Goal: Task Accomplishment & Management: Manage account settings

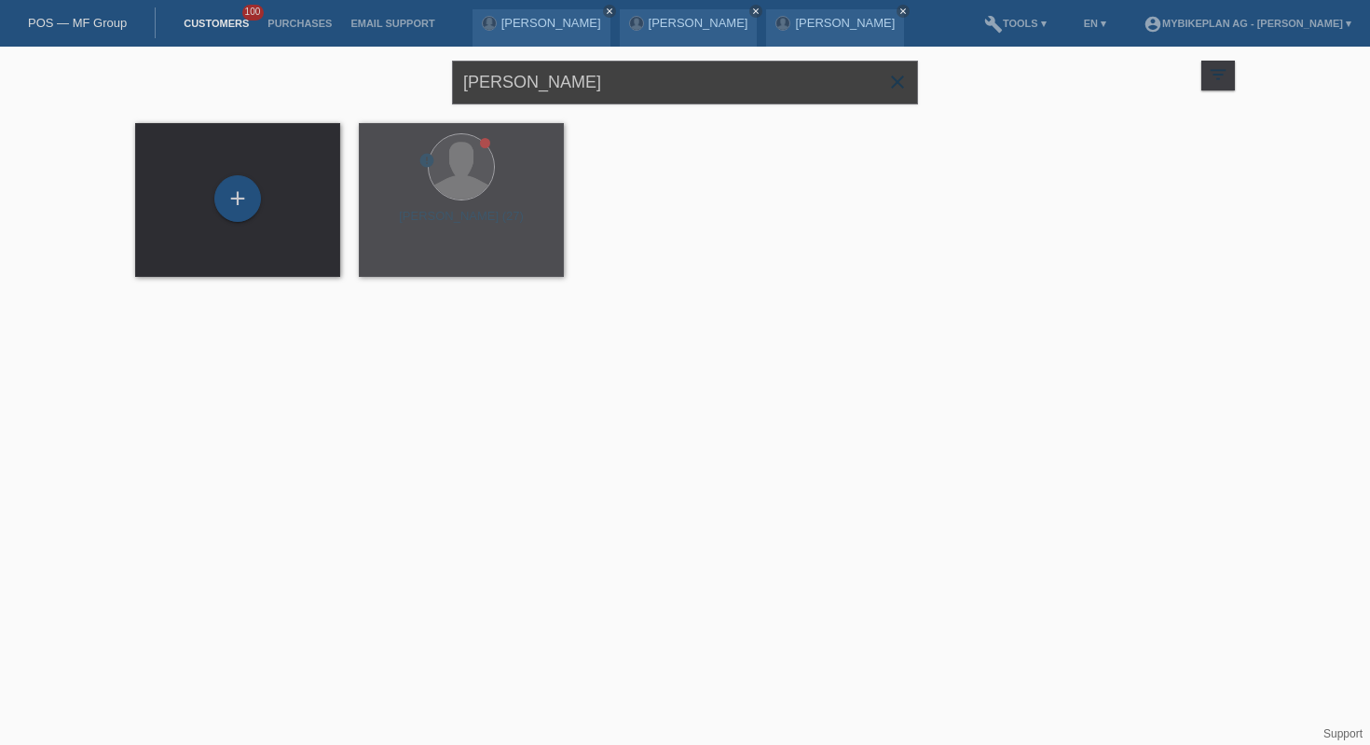
click at [558, 84] on input "Melvin Moulin" at bounding box center [685, 83] width 466 height 44
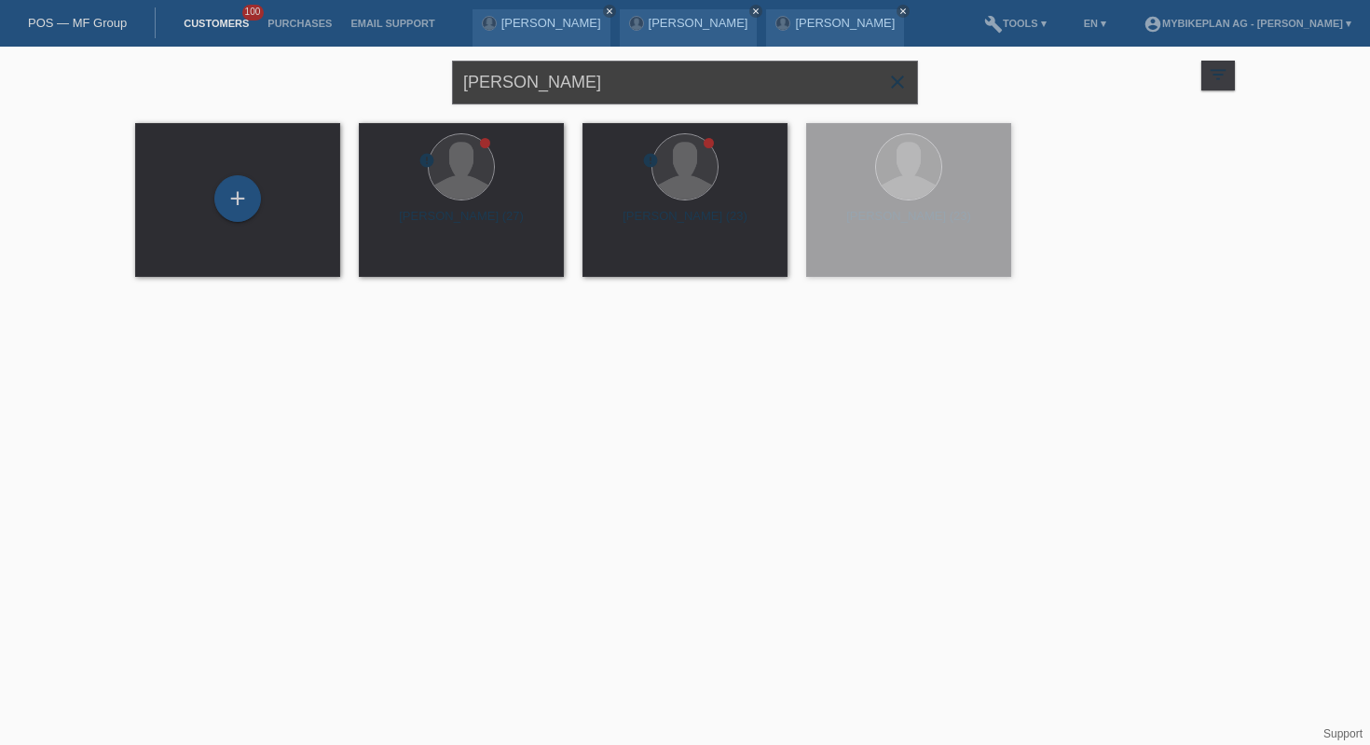
click at [558, 84] on input "Melvin Moulin" at bounding box center [685, 83] width 466 height 44
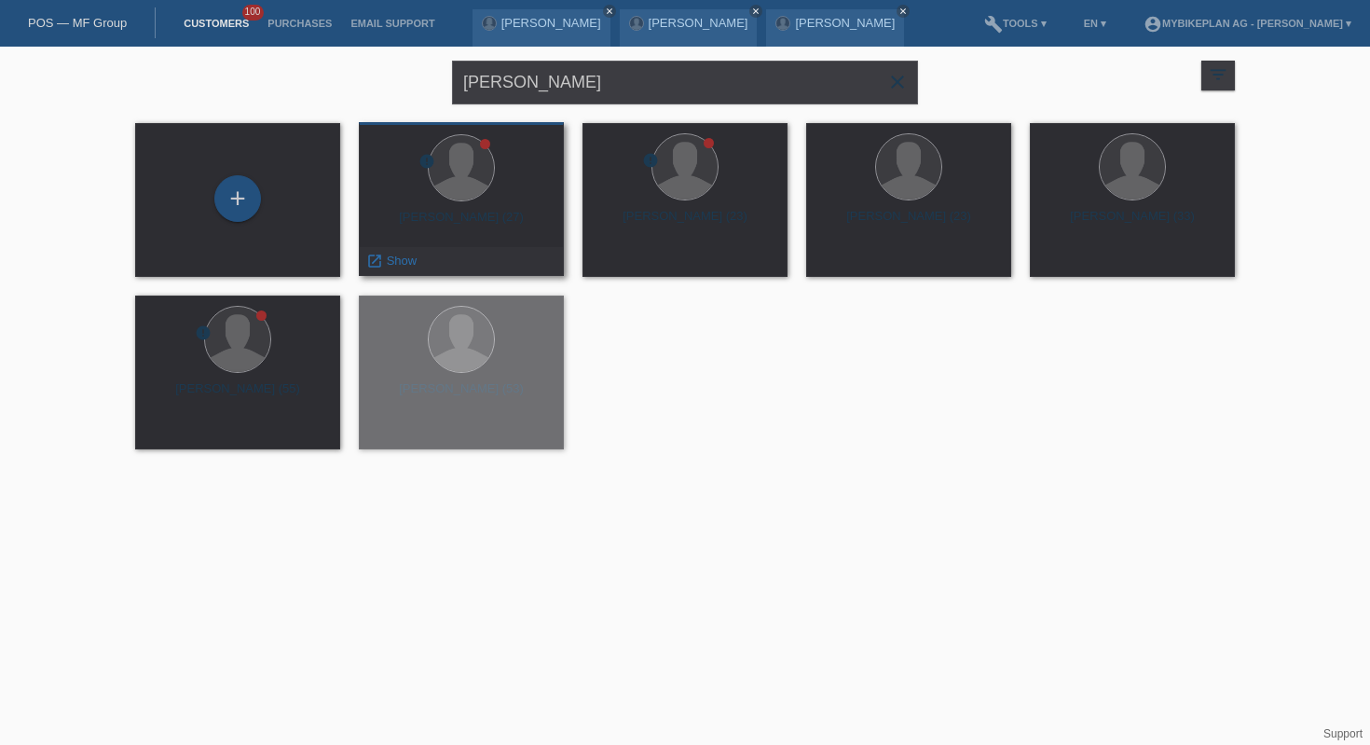
click at [463, 217] on div "melvin moulin (27)" at bounding box center [461, 225] width 175 height 30
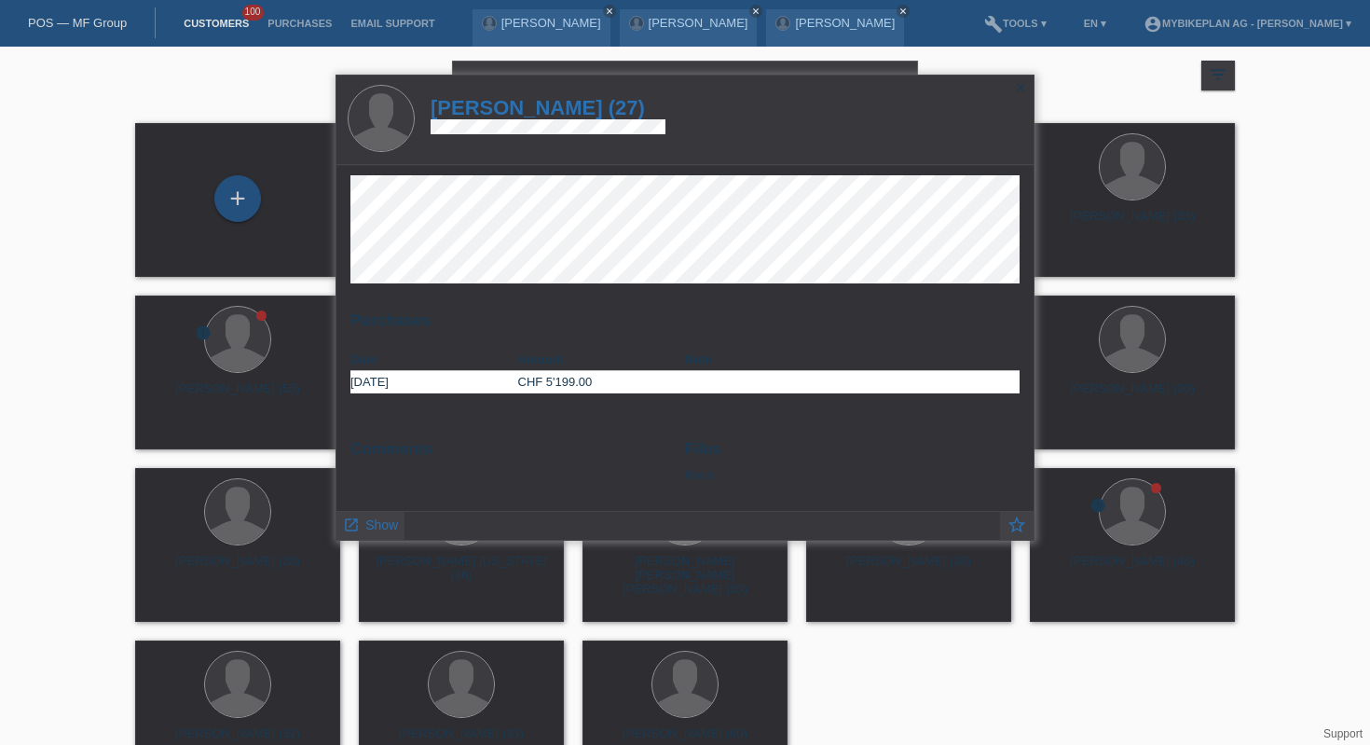
click at [403, 511] on div "launch Show star_border" at bounding box center [684, 525] width 697 height 29
click at [394, 524] on span "Show" at bounding box center [381, 524] width 33 height 15
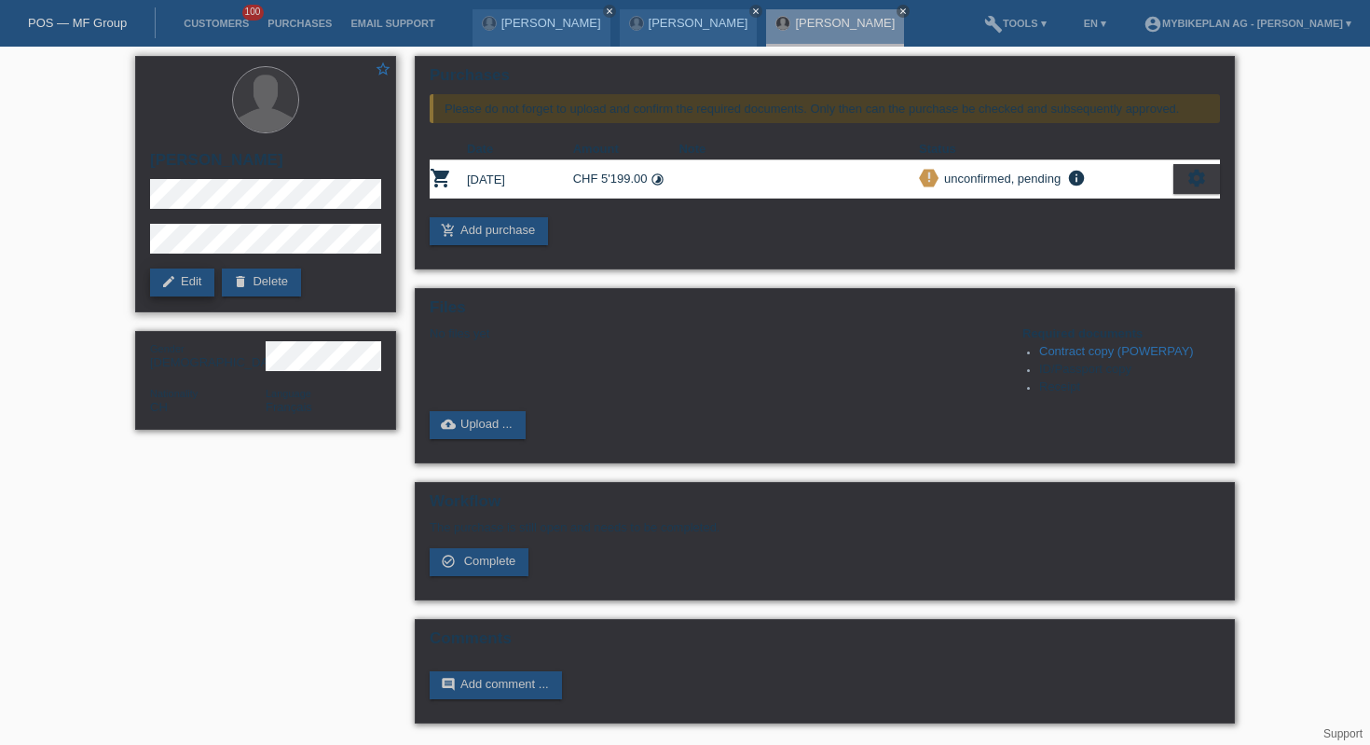
click at [193, 274] on link "edit Edit" at bounding box center [182, 282] width 64 height 28
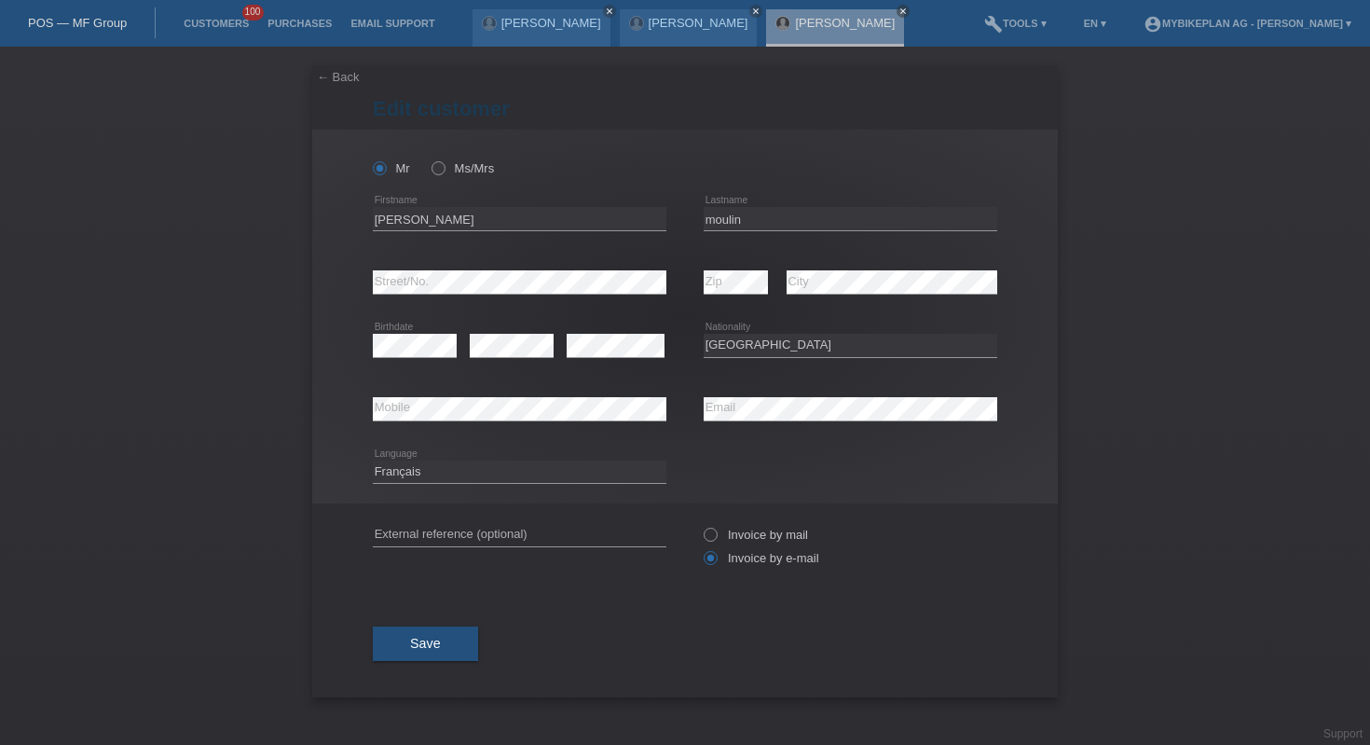
select select "CH"
click at [568, 225] on input "melvin" at bounding box center [520, 218] width 294 height 23
type input "melvin claude"
click at [431, 651] on span "Save" at bounding box center [425, 643] width 31 height 15
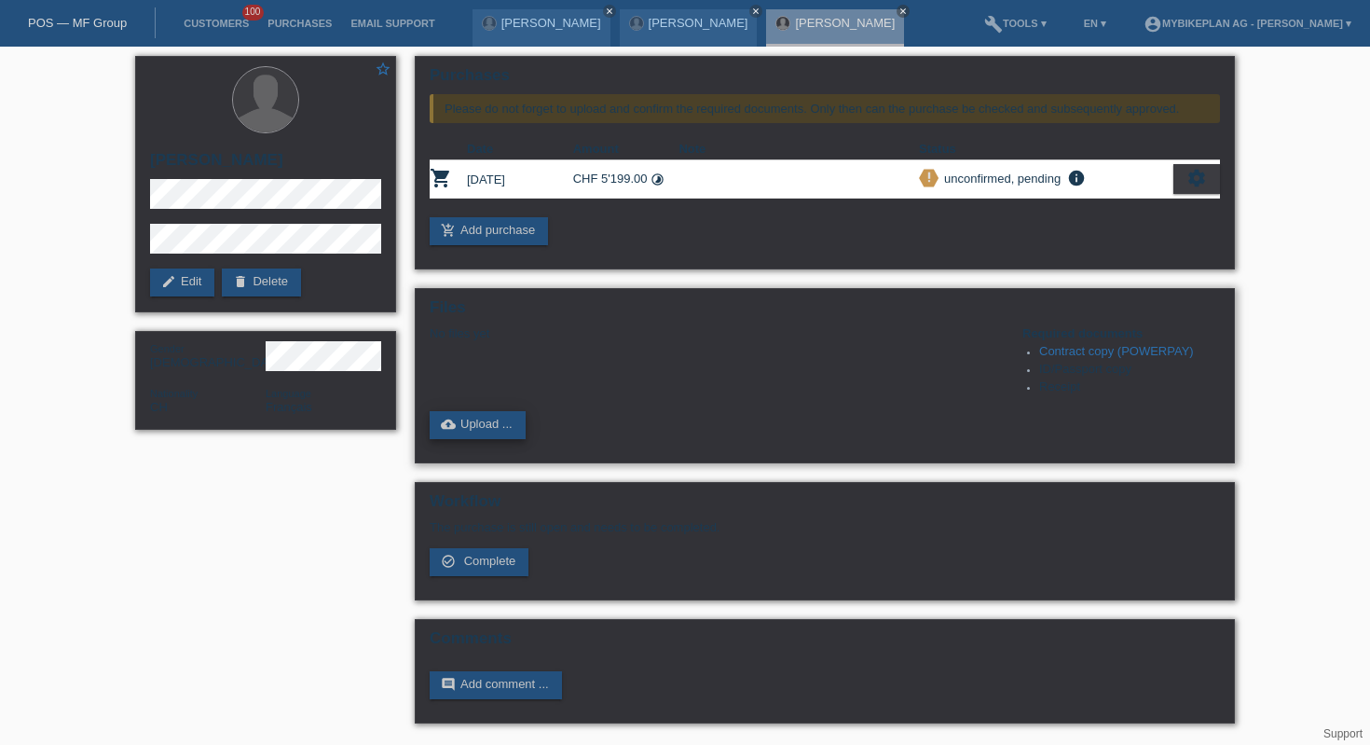
click at [510, 429] on link "cloud_upload Upload ..." at bounding box center [478, 425] width 96 height 28
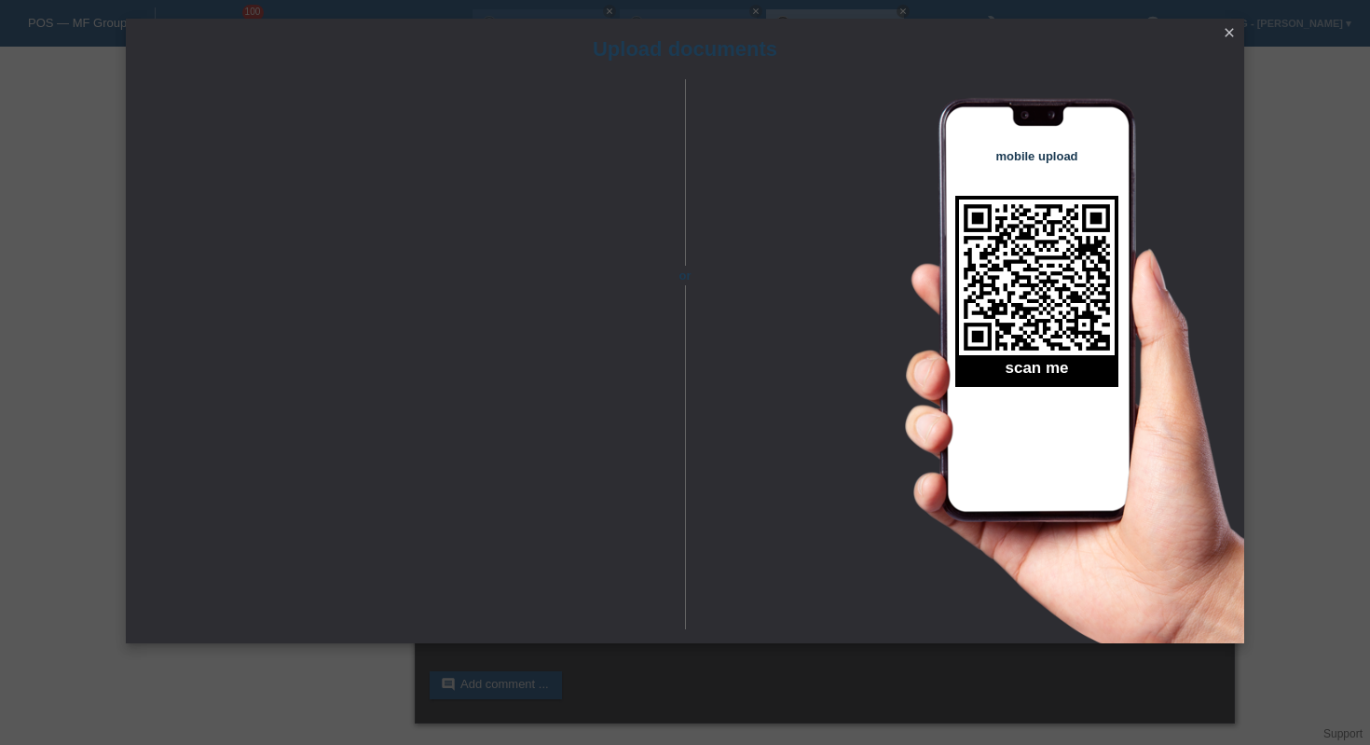
click at [1235, 25] on icon "close" at bounding box center [1229, 32] width 15 height 15
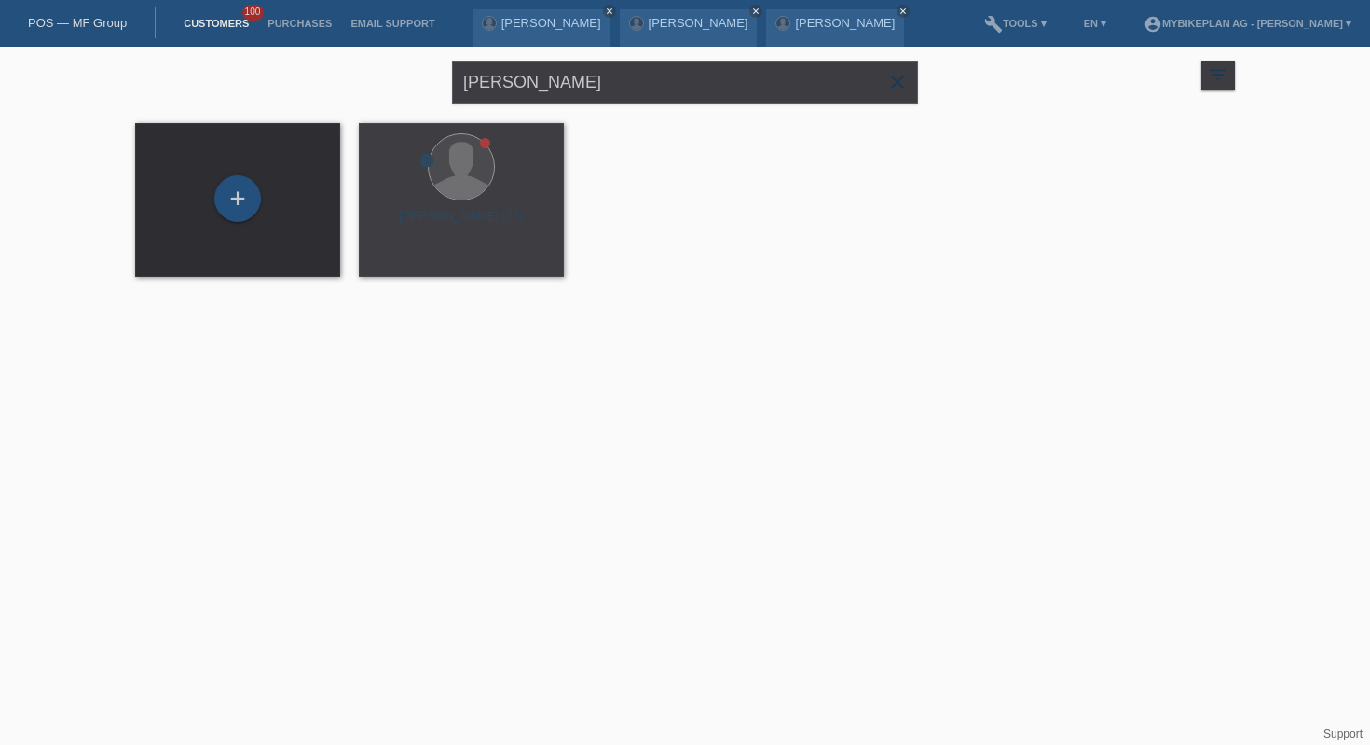
click at [582, 104] on div "[PERSON_NAME] close" at bounding box center [685, 80] width 466 height 67
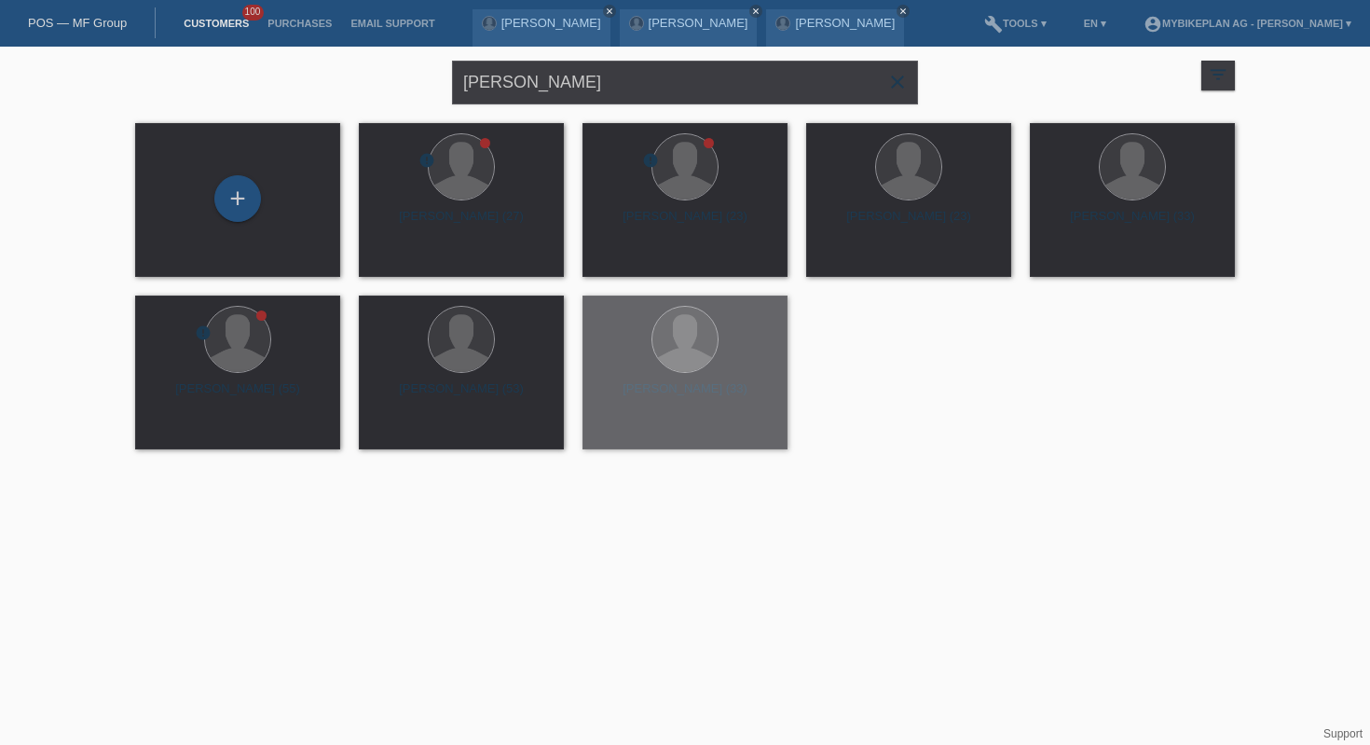
click at [582, 56] on div "[PERSON_NAME] close" at bounding box center [685, 80] width 466 height 67
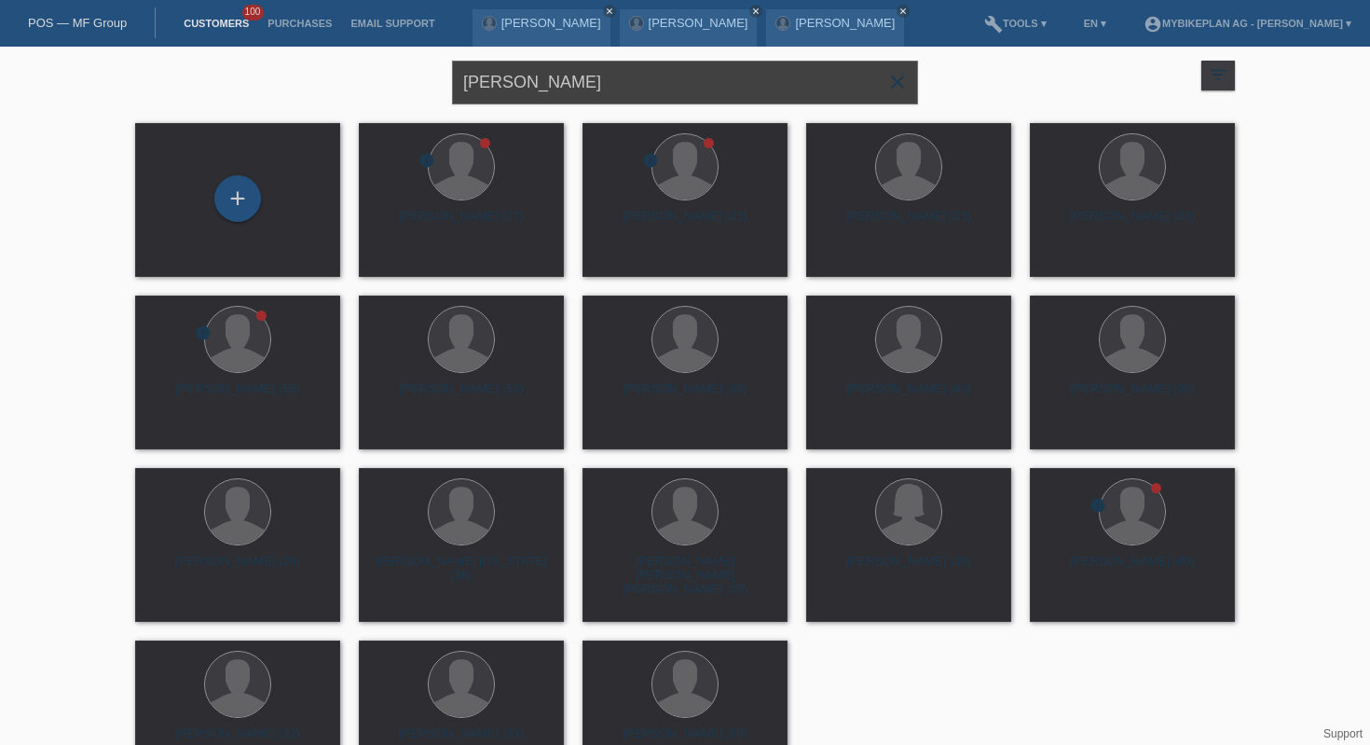
click at [582, 75] on input "Melvin Moulin" at bounding box center [685, 83] width 466 height 44
type input "lukas fabian"
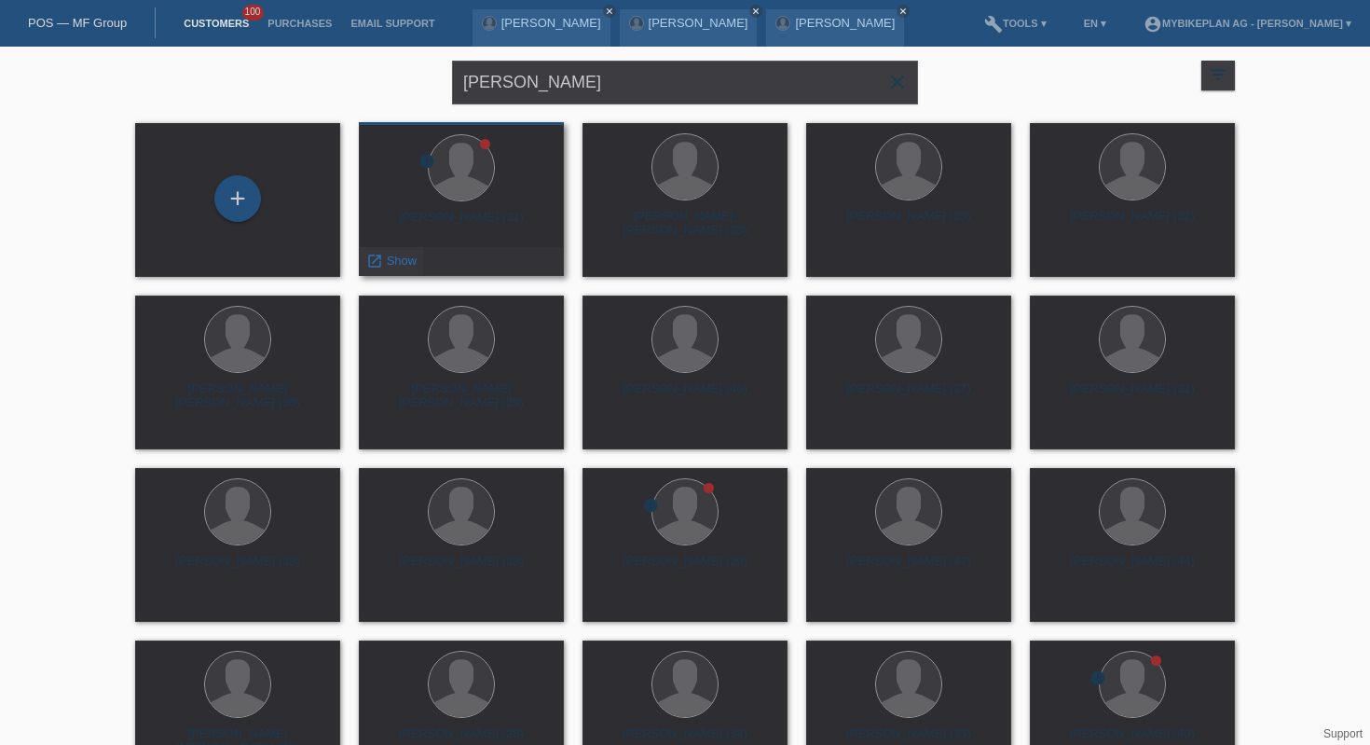
click at [391, 264] on span "Show" at bounding box center [402, 260] width 31 height 14
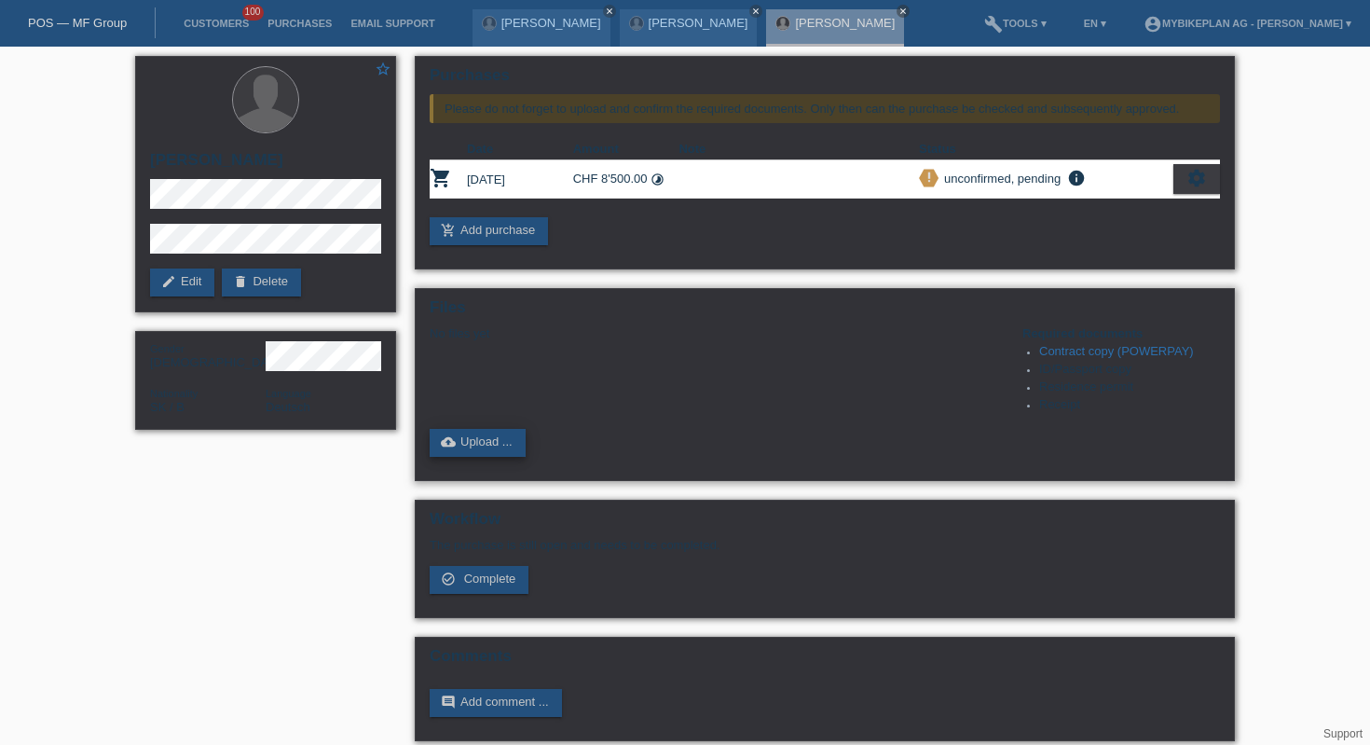
click at [488, 450] on link "cloud_upload Upload ..." at bounding box center [478, 443] width 96 height 28
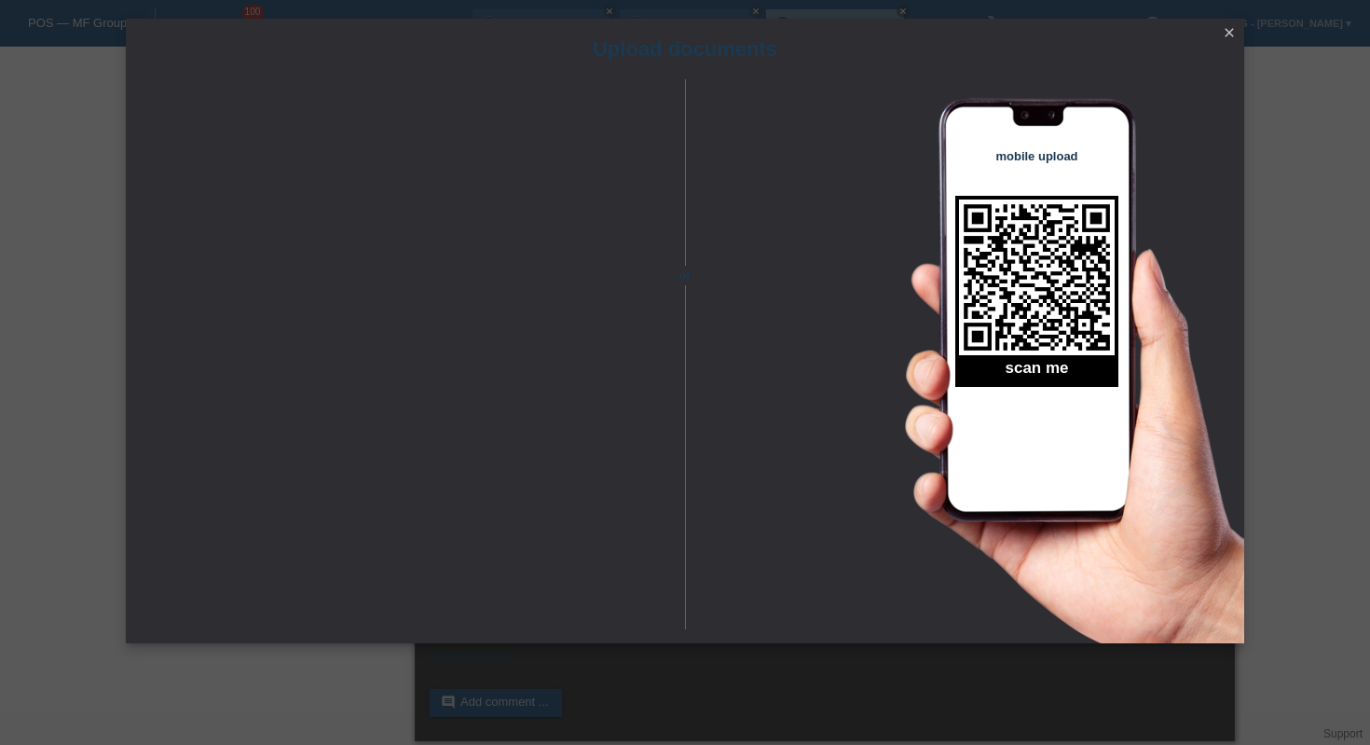
click at [1226, 34] on icon "close" at bounding box center [1229, 32] width 15 height 15
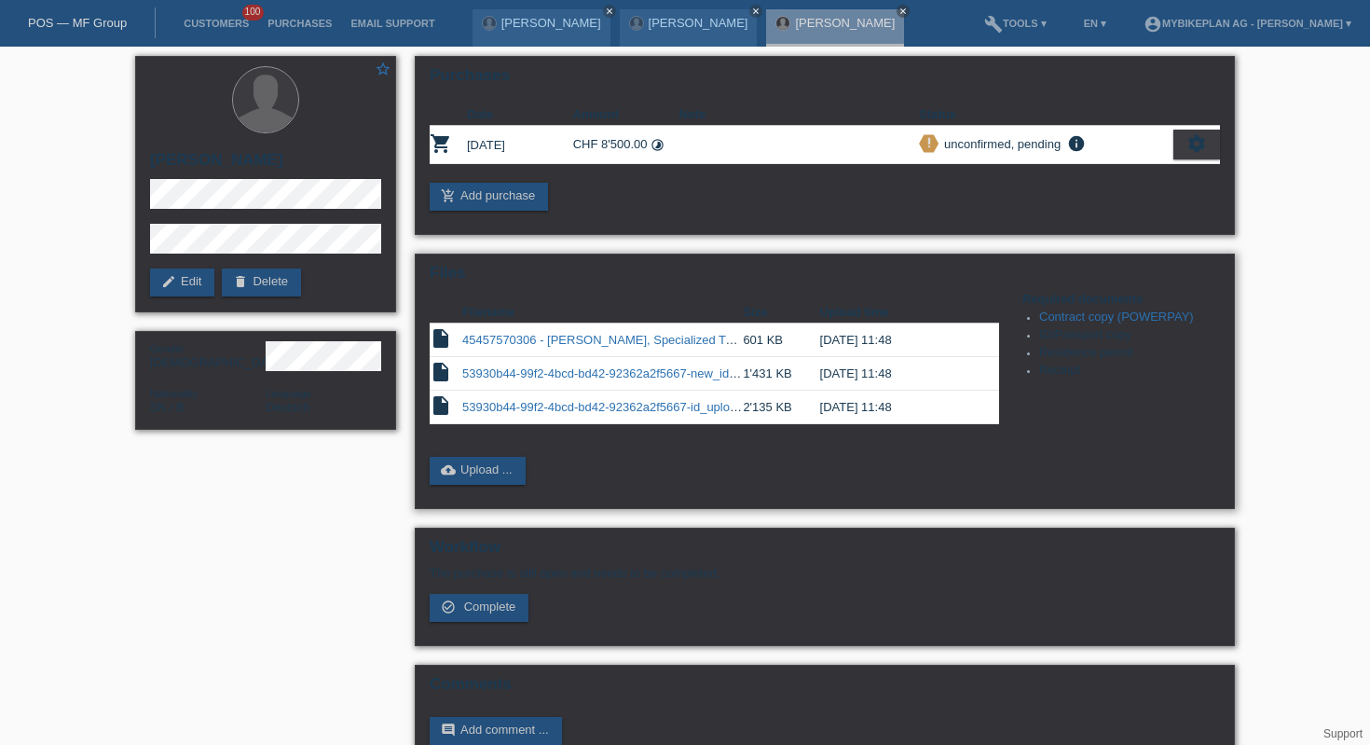
click at [570, 362] on td "53930b44-99f2-4bcd-bd42-92362a2f5667-new_id_upload-1760015676906189548158406827…" at bounding box center [602, 374] width 281 height 34
click at [586, 388] on td "53930b44-99f2-4bcd-bd42-92362a2f5667-new_id_upload-1760015676906189548158406827…" at bounding box center [602, 374] width 281 height 34
click at [587, 379] on link "53930b44-99f2-4bcd-bd42-92362a2f5667-new_id_upload-1760015676906189548158406827…" at bounding box center [737, 373] width 550 height 14
